Goal: Task Accomplishment & Management: Complete application form

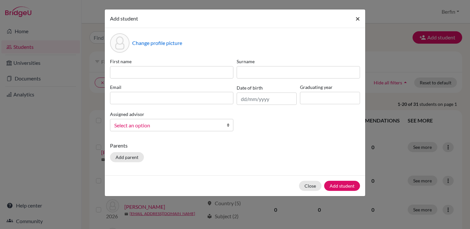
click at [358, 22] on span "×" at bounding box center [357, 18] width 5 height 9
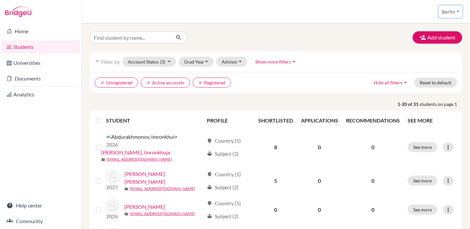
click at [457, 10] on button "Berfin" at bounding box center [449, 12] width 23 height 12
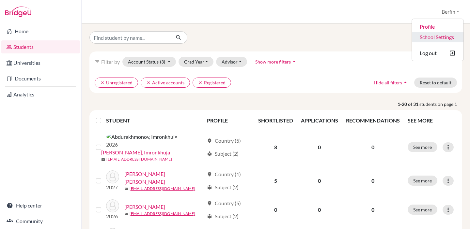
click at [432, 38] on link "School Settings" at bounding box center [437, 37] width 52 height 10
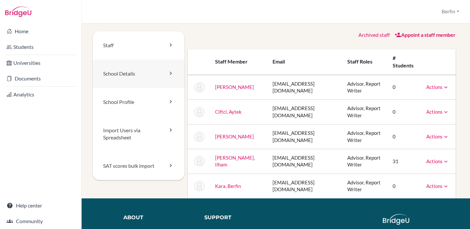
click at [167, 74] on icon at bounding box center [170, 73] width 7 height 7
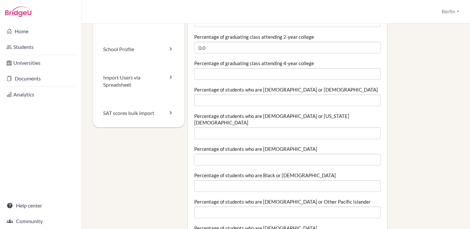
scroll to position [102, 0]
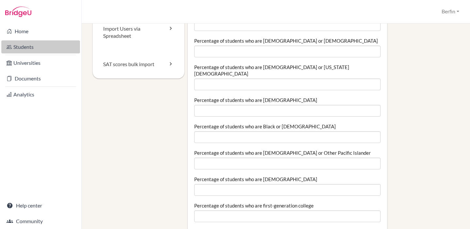
click at [21, 48] on link "Students" at bounding box center [40, 46] width 79 height 13
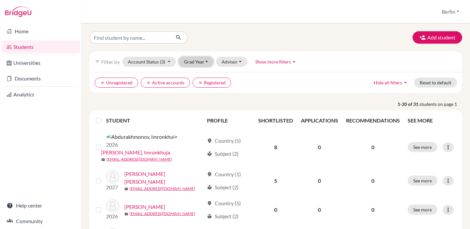
click at [200, 60] on button "Grad Year" at bounding box center [195, 62] width 35 height 10
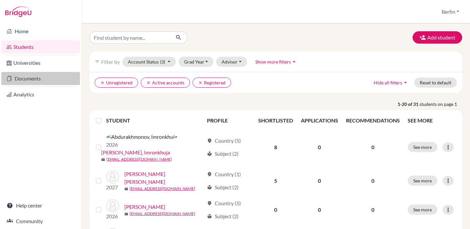
click at [34, 74] on link "Documents" at bounding box center [40, 78] width 79 height 13
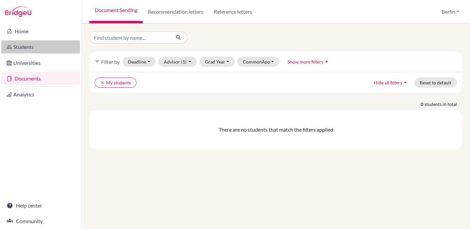
click at [27, 47] on link "Students" at bounding box center [40, 46] width 79 height 13
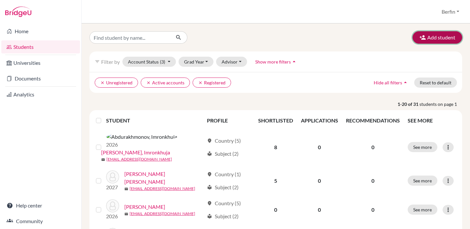
click at [449, 35] on button "Add student" at bounding box center [437, 37] width 50 height 12
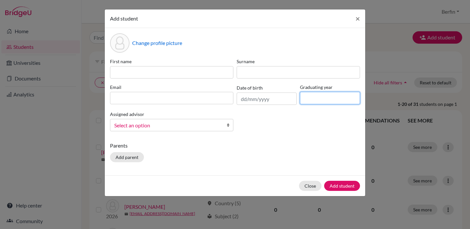
click at [315, 102] on input at bounding box center [330, 98] width 60 height 12
type input "2028"
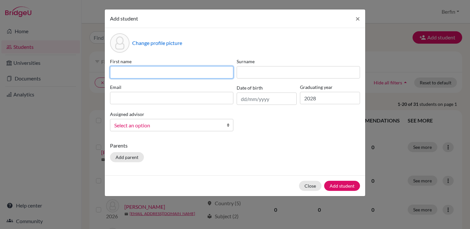
click at [195, 74] on input at bounding box center [171, 72] width 123 height 12
type input "Ceyda"
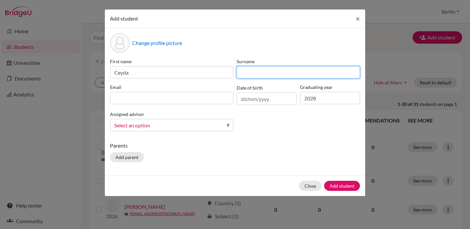
click at [283, 70] on input at bounding box center [297, 72] width 123 height 12
type input "F"
type input "Dinler"
click at [223, 129] on link "Select an option" at bounding box center [171, 125] width 123 height 12
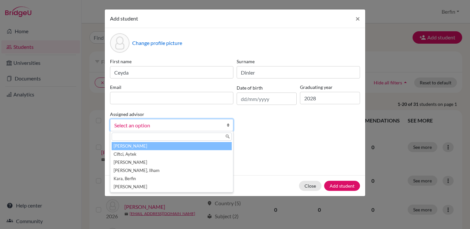
click at [282, 141] on div "Change profile picture First name Ceyda Surname Dinler Email Date of birth Grad…" at bounding box center [235, 101] width 260 height 147
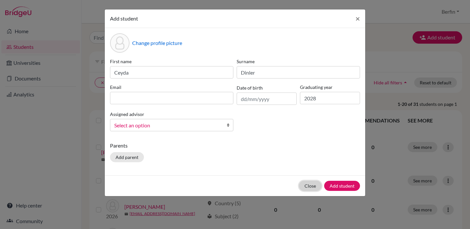
click at [312, 186] on button "Close" at bounding box center [310, 186] width 22 height 10
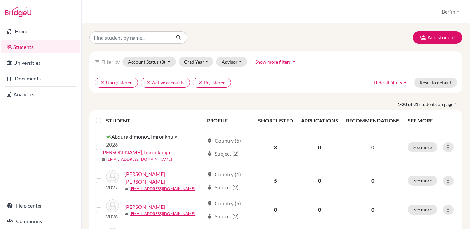
click at [281, 60] on span "Show more filters" at bounding box center [273, 62] width 36 height 6
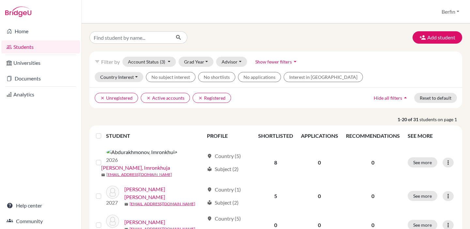
click at [167, 61] on button "Account Status (3)" at bounding box center [148, 62] width 53 height 10
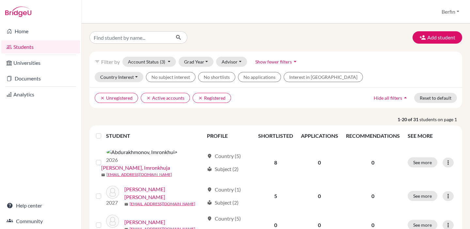
scroll to position [9, 0]
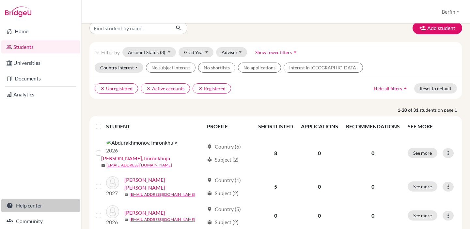
click at [42, 209] on link "Help center" at bounding box center [40, 205] width 79 height 13
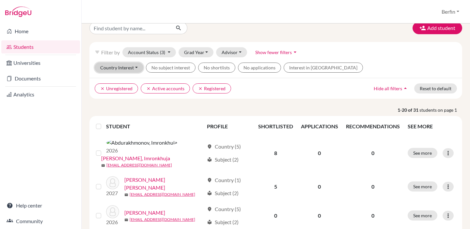
click at [136, 67] on button "Country Interest" at bounding box center [119, 68] width 49 height 10
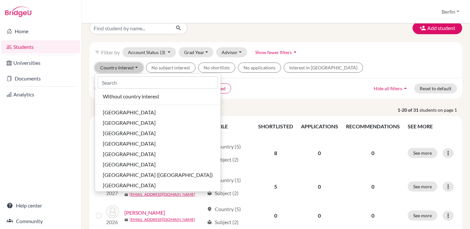
click at [136, 67] on button "Country Interest" at bounding box center [119, 68] width 49 height 10
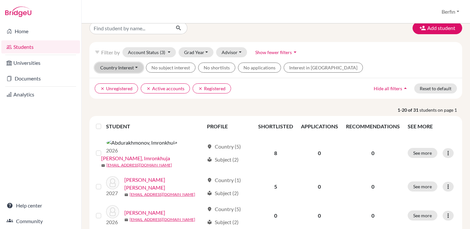
scroll to position [0, 0]
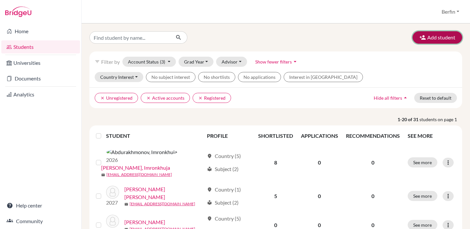
click at [421, 38] on icon "button" at bounding box center [422, 37] width 7 height 7
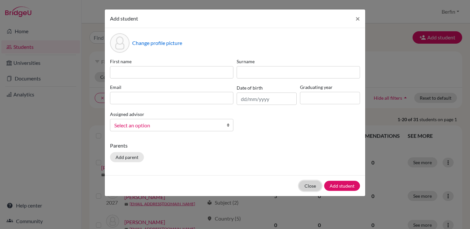
click at [312, 185] on button "Close" at bounding box center [310, 186] width 22 height 10
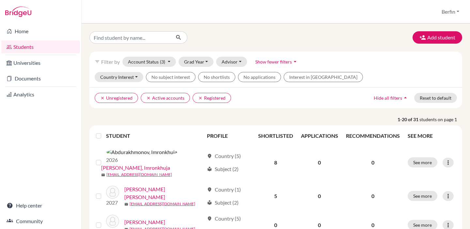
click at [437, 18] on div "Students overview Berfin Profile School Settings Log out" at bounding box center [276, 11] width 388 height 23
click at [448, 12] on button "Berfin" at bounding box center [449, 12] width 23 height 12
click at [433, 35] on link "School Settings" at bounding box center [437, 37] width 52 height 10
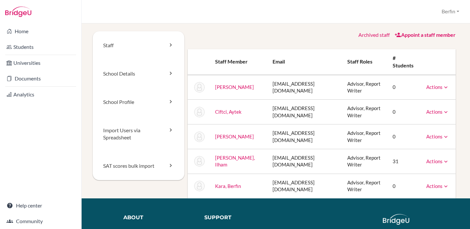
click at [239, 87] on link "[PERSON_NAME]" at bounding box center [234, 87] width 39 height 6
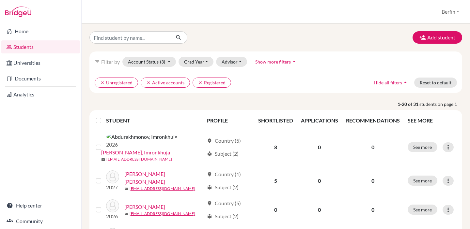
click at [104, 117] on label at bounding box center [104, 117] width 0 height 0
click at [0, 0] on input "checkbox" at bounding box center [0, 0] width 0 height 0
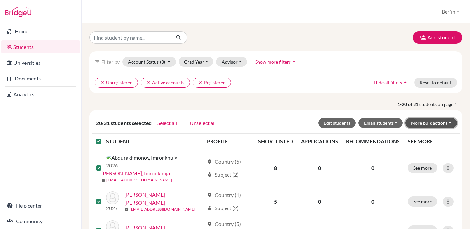
click at [454, 121] on button "More bulk actions" at bounding box center [431, 123] width 52 height 10
click at [169, 124] on button "Select all" at bounding box center [167, 123] width 20 height 8
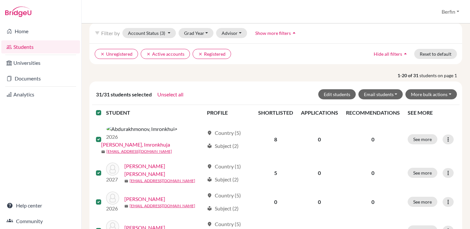
scroll to position [30, 0]
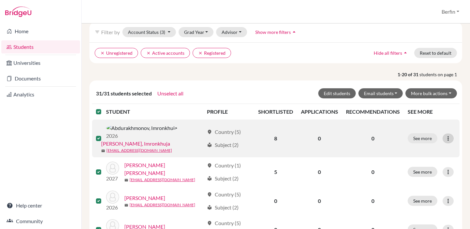
click at [450, 135] on icon at bounding box center [447, 138] width 7 height 7
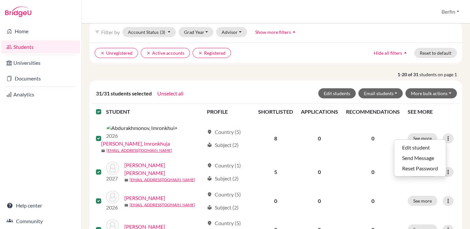
click at [455, 111] on th "SEE MORE" at bounding box center [431, 112] width 56 height 16
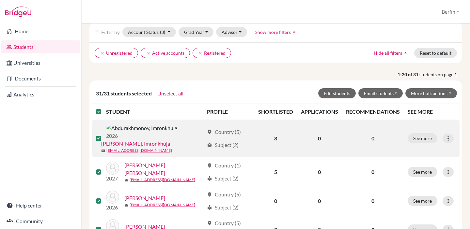
scroll to position [0, 0]
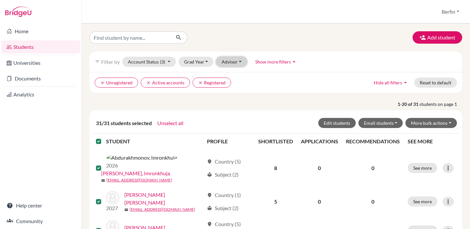
click at [235, 61] on button "Advisor" at bounding box center [231, 62] width 31 height 10
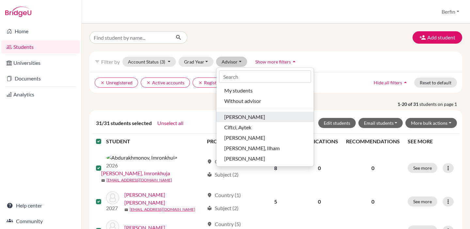
click at [249, 116] on span "[PERSON_NAME]" at bounding box center [244, 117] width 41 height 8
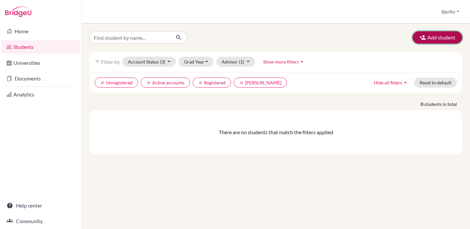
click at [437, 37] on button "Add student" at bounding box center [437, 37] width 50 height 12
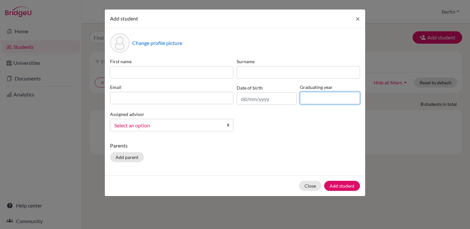
click at [307, 99] on input at bounding box center [330, 98] width 60 height 12
type input "2026"
click at [301, 153] on div "Parents Add parent" at bounding box center [235, 153] width 250 height 23
click at [308, 185] on button "Close" at bounding box center [310, 186] width 22 height 10
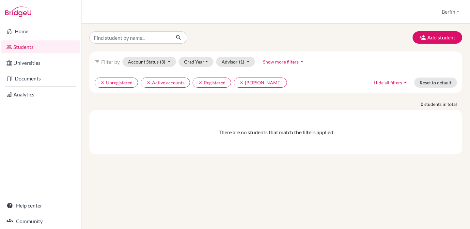
click at [233, 177] on div "Add student filter_list Filter by Account Status (3) Active accounts done Archi…" at bounding box center [276, 126] width 388 height 206
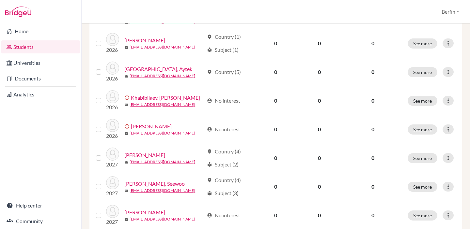
scroll to position [517, 0]
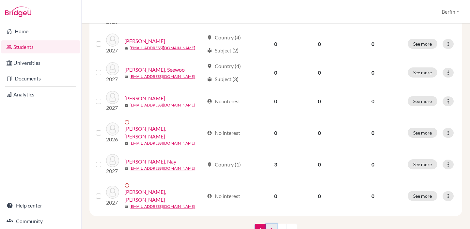
click at [272, 224] on link "2" at bounding box center [270, 230] width 11 height 12
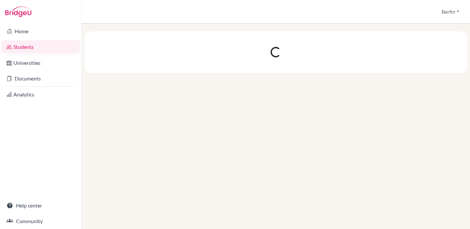
scroll to position [0, 0]
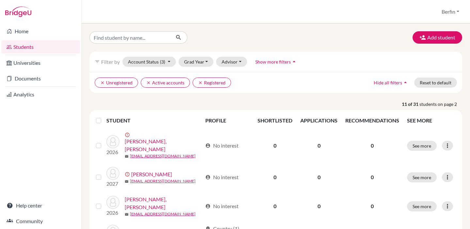
click at [37, 11] on div at bounding box center [40, 11] width 81 height 23
click at [23, 30] on link "Home" at bounding box center [40, 31] width 79 height 13
